Goal: Transaction & Acquisition: Purchase product/service

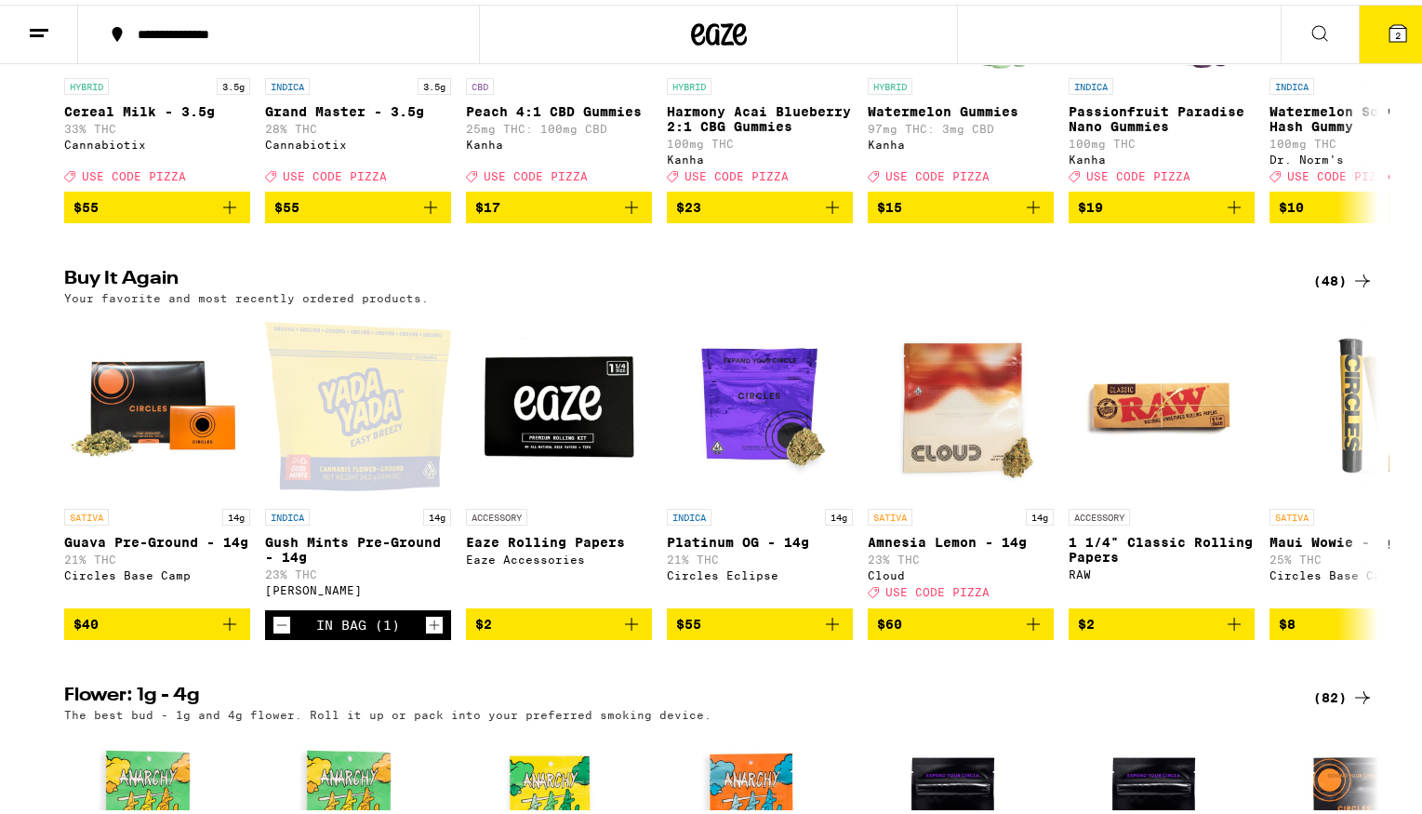
click at [1320, 287] on div "(48)" at bounding box center [1343, 276] width 60 height 22
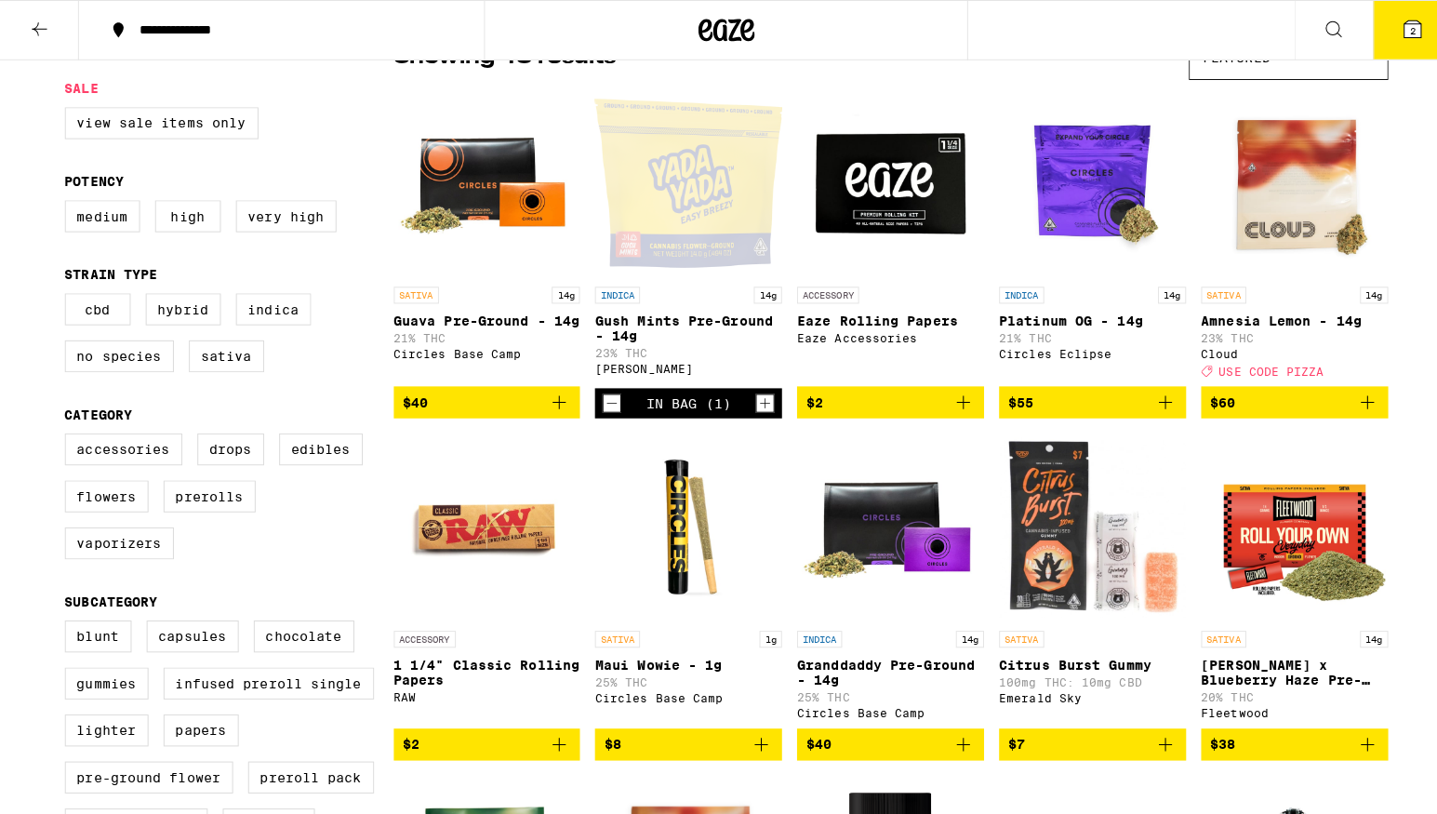
scroll to position [88, 0]
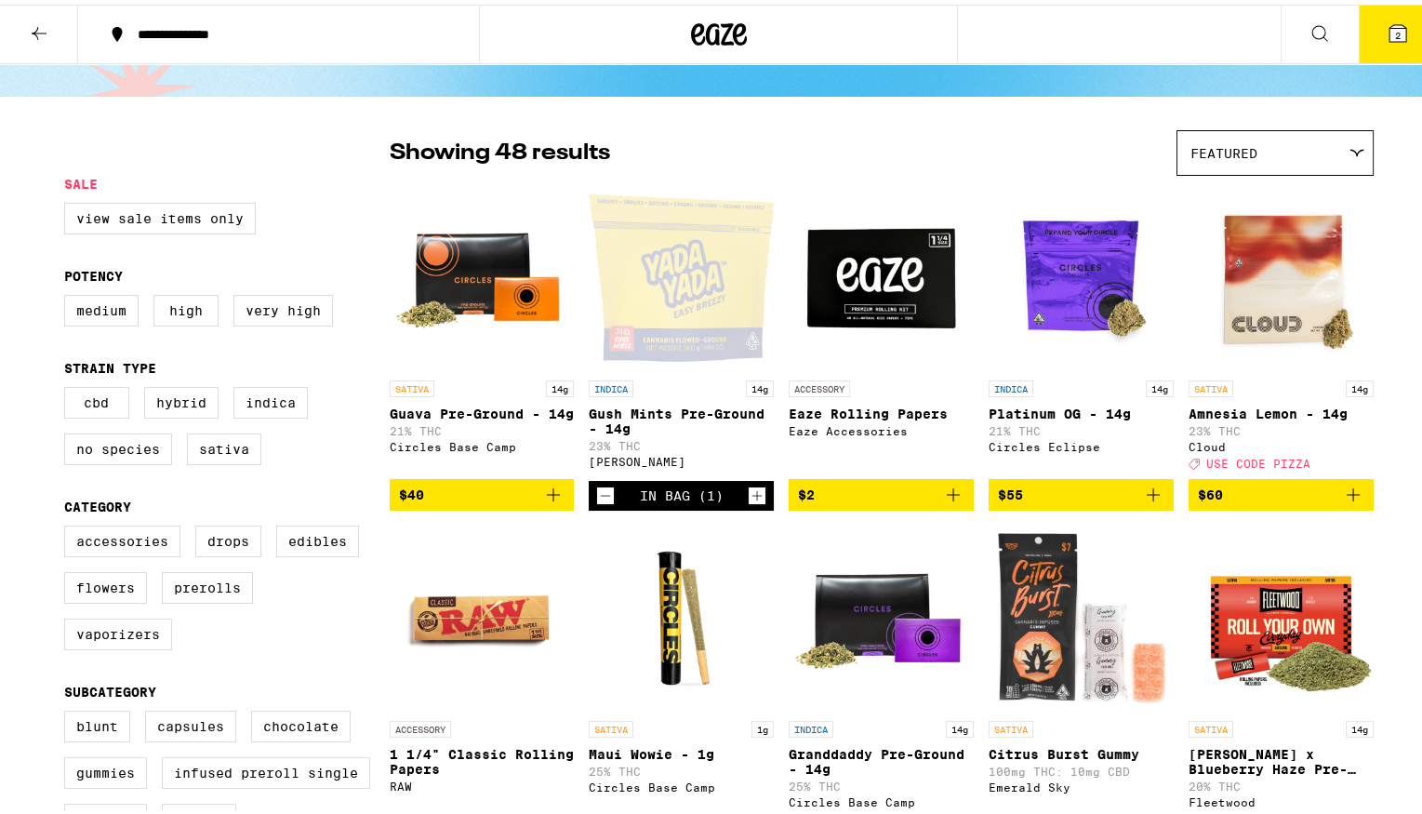
click at [1389, 33] on icon at bounding box center [1397, 28] width 17 height 17
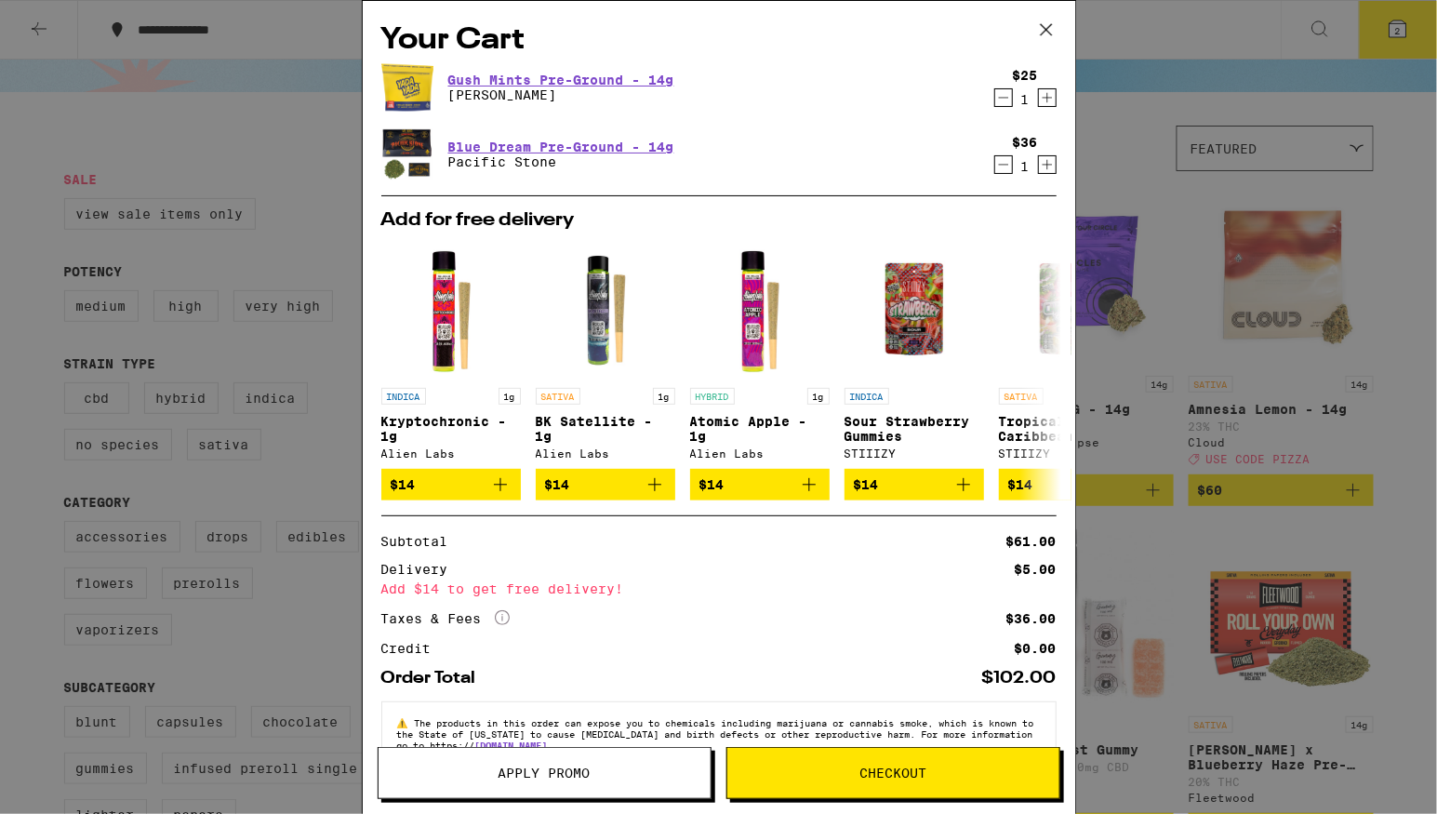
click at [824, 769] on span "Checkout" at bounding box center [893, 772] width 332 height 13
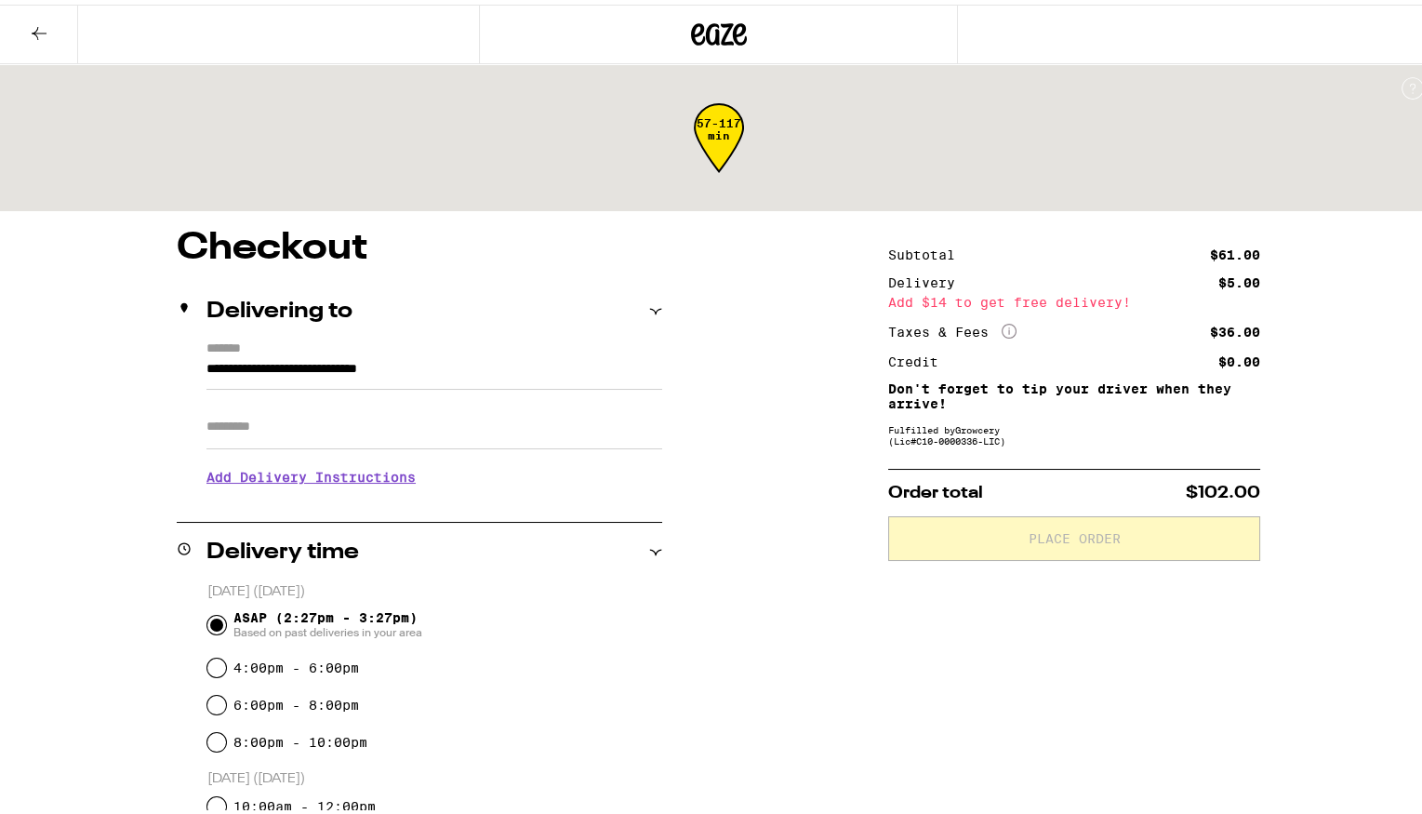
click at [248, 433] on input "Apt/Suite" at bounding box center [434, 422] width 456 height 45
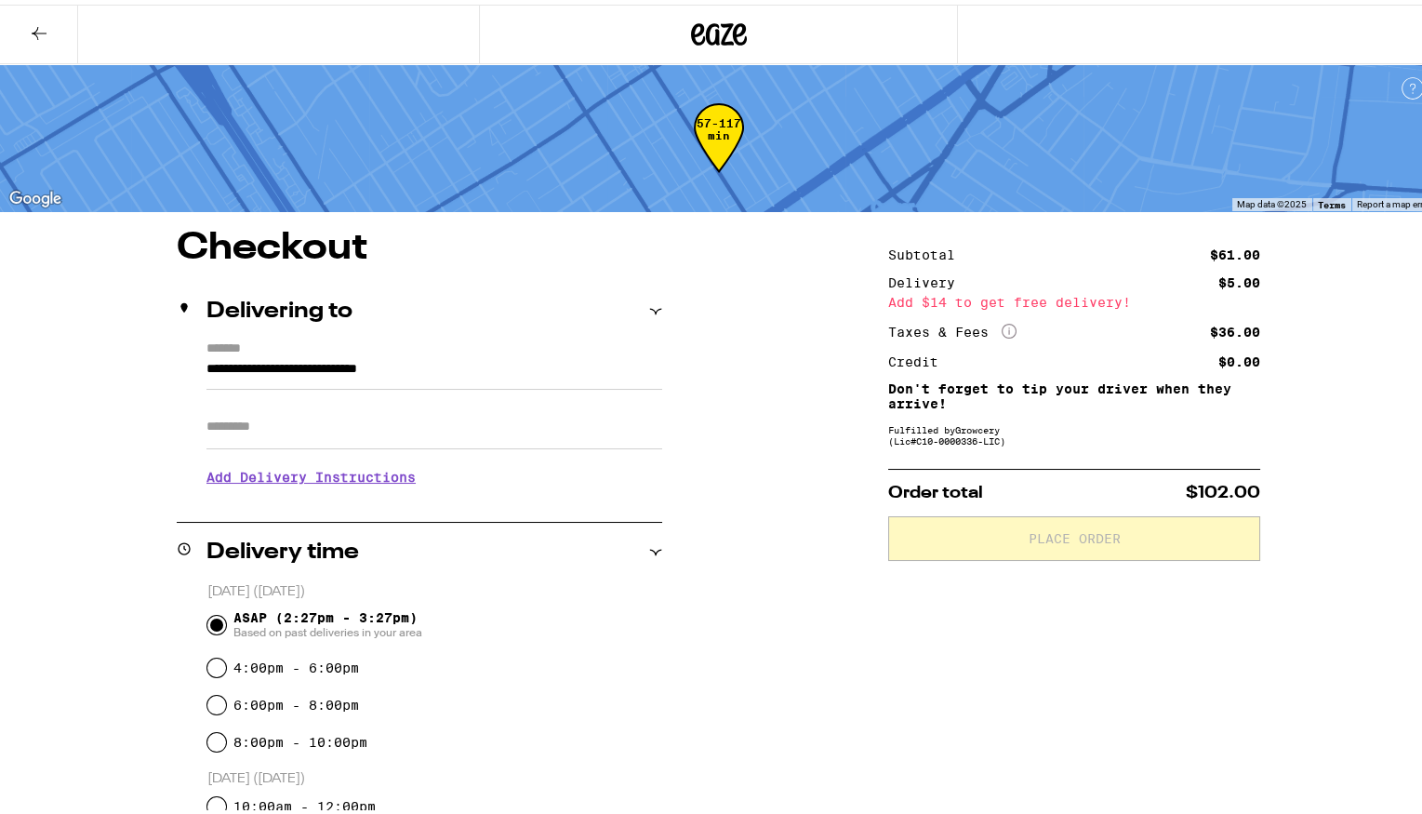
type input "*"
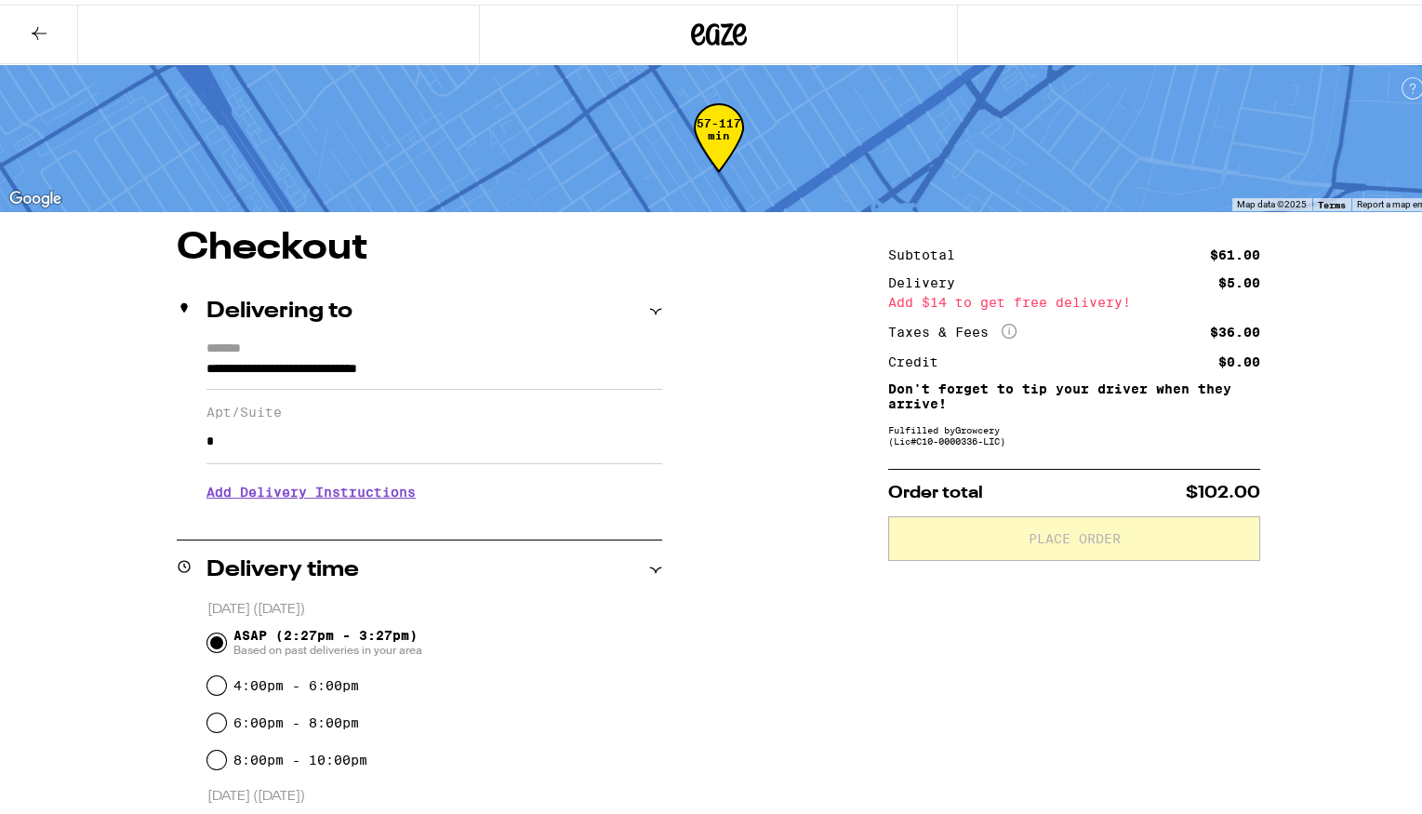
click at [318, 497] on h3 "Add Delivery Instructions" at bounding box center [434, 487] width 456 height 43
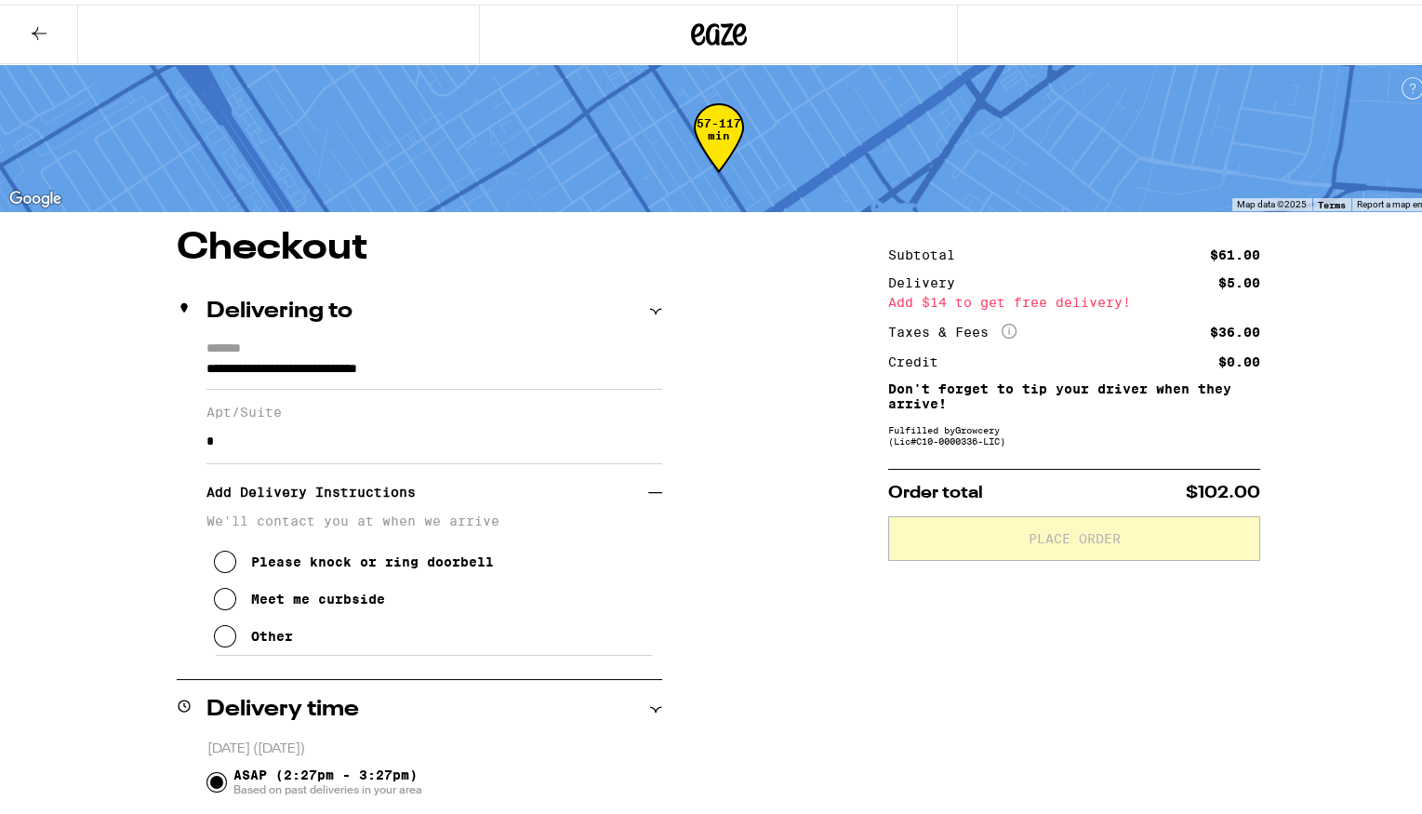
click at [214, 563] on icon at bounding box center [225, 557] width 22 height 22
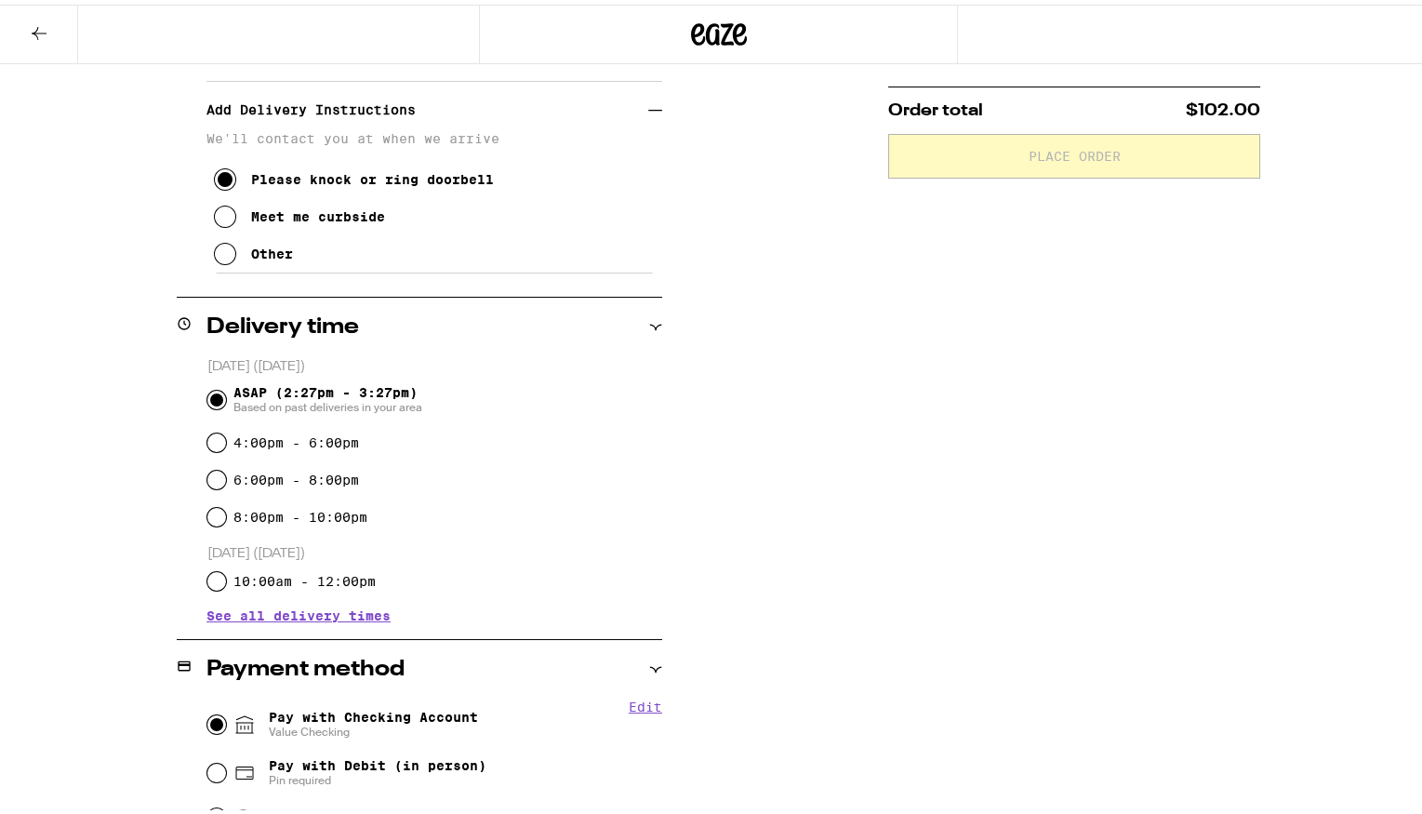
click at [209, 716] on input "Pay with Checking Account Value Checking" at bounding box center [216, 719] width 19 height 19
radio input "true"
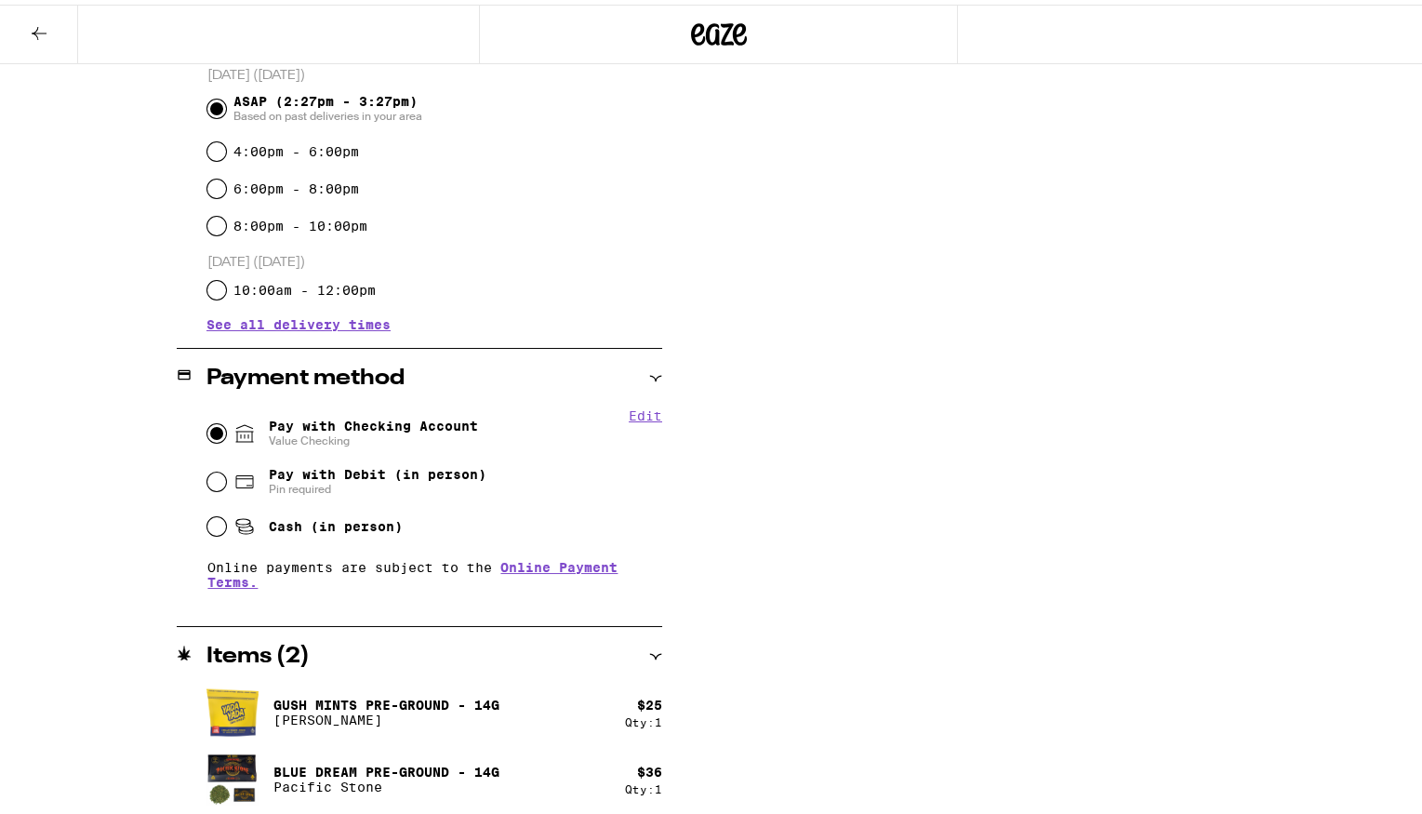
scroll to position [0, 0]
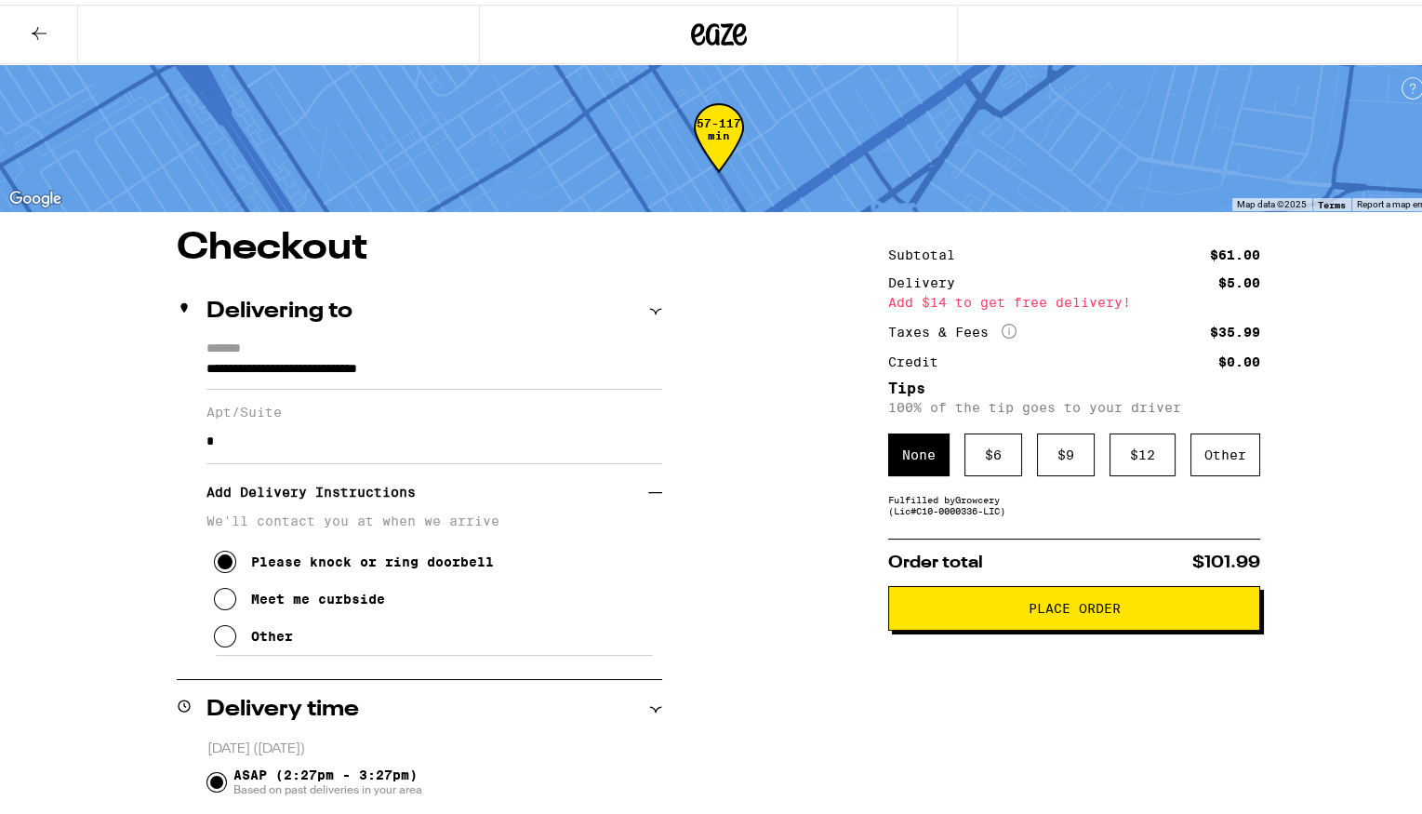
click at [1023, 622] on button "Place Order" at bounding box center [1074, 603] width 372 height 45
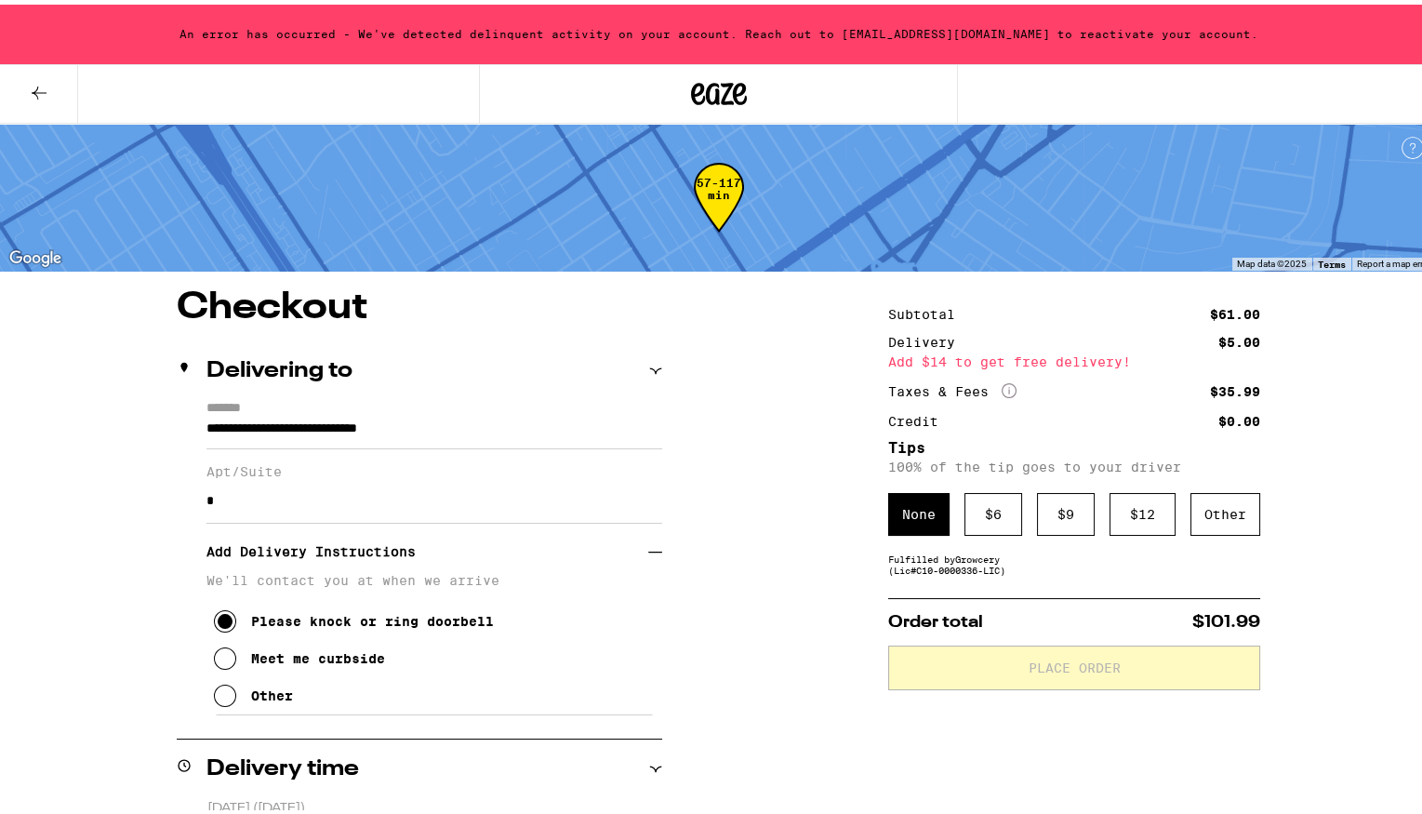
scroll to position [733, 0]
